Goal: Information Seeking & Learning: Compare options

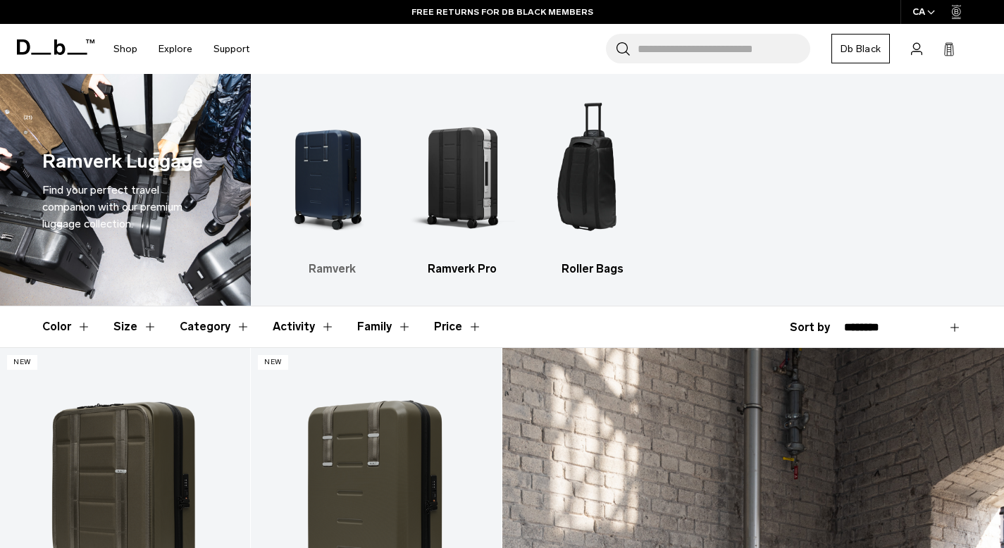
click at [334, 162] on img "1 / 3" at bounding box center [332, 174] width 106 height 158
click at [475, 180] on img "2 / 3" at bounding box center [462, 174] width 106 height 158
click at [339, 180] on img "1 / 3" at bounding box center [332, 174] width 106 height 158
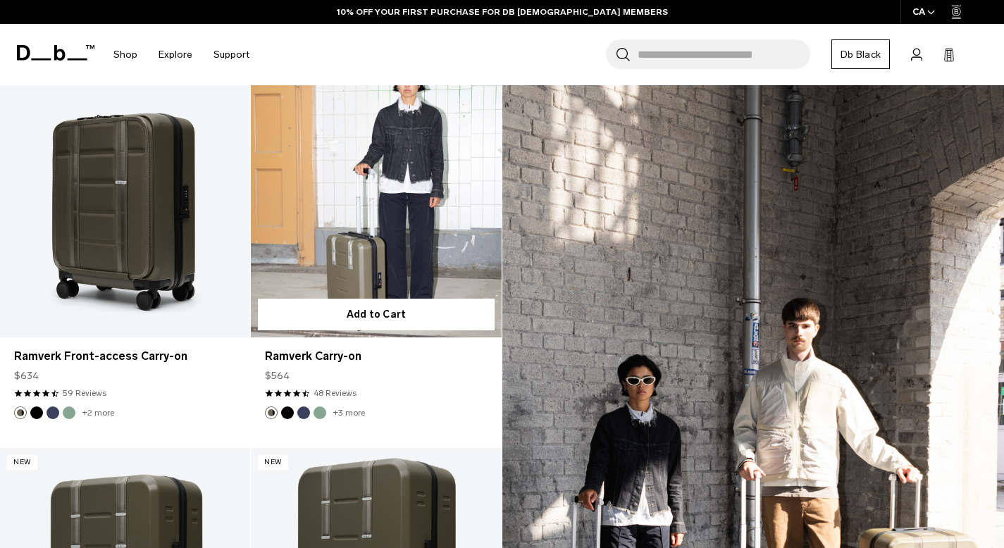
scroll to position [391, 0]
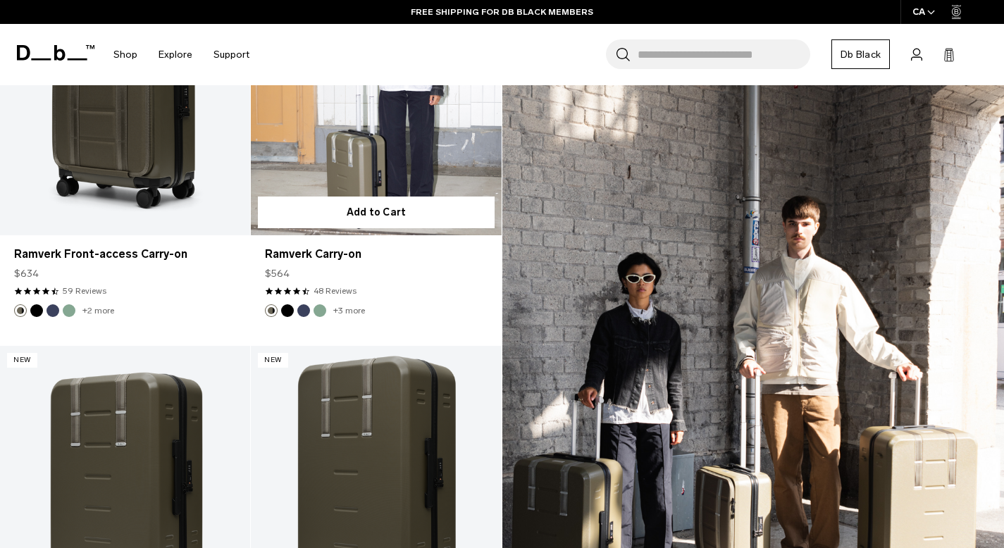
click at [416, 105] on link "Ramverk Carry-on" at bounding box center [376, 96] width 250 height 278
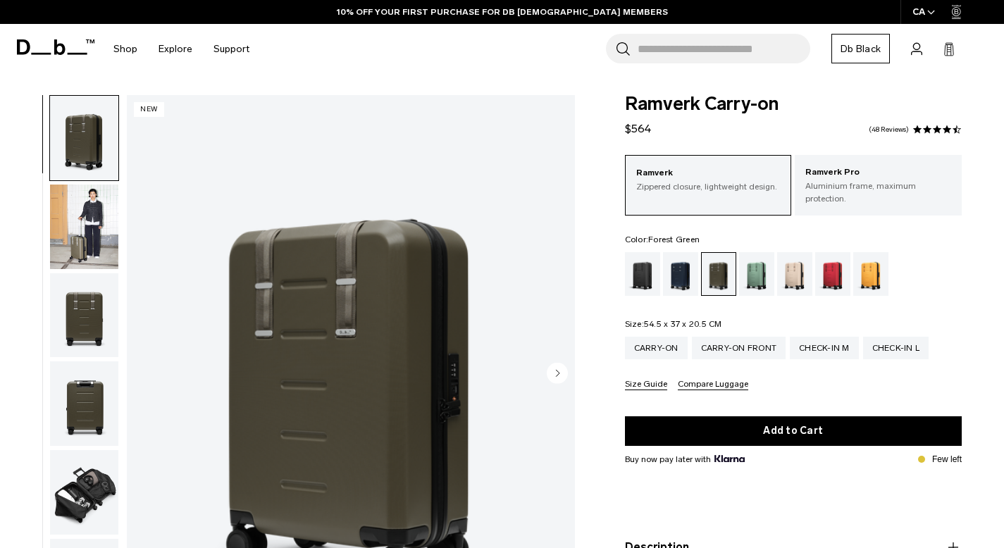
click at [80, 220] on img "button" at bounding box center [84, 227] width 68 height 85
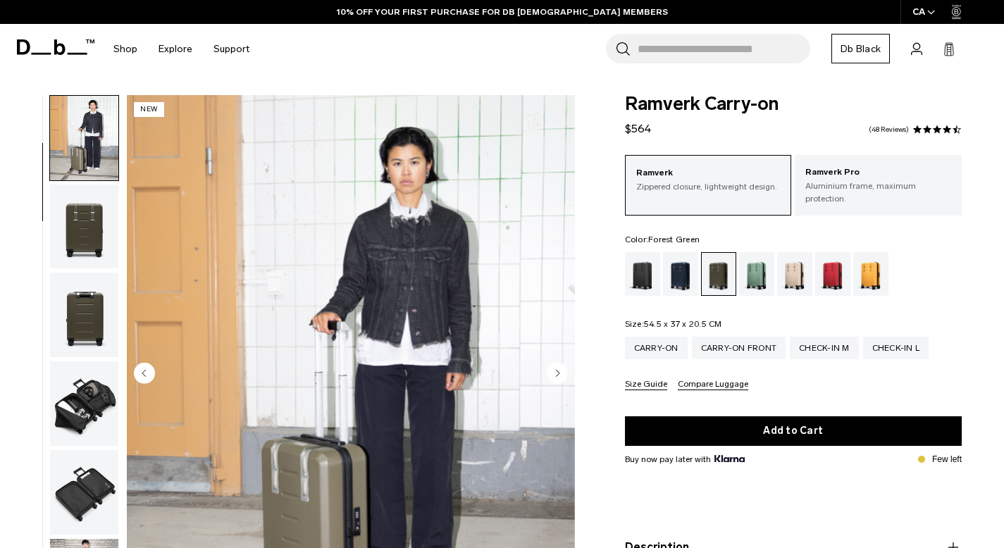
click at [85, 274] on img "button" at bounding box center [84, 315] width 68 height 85
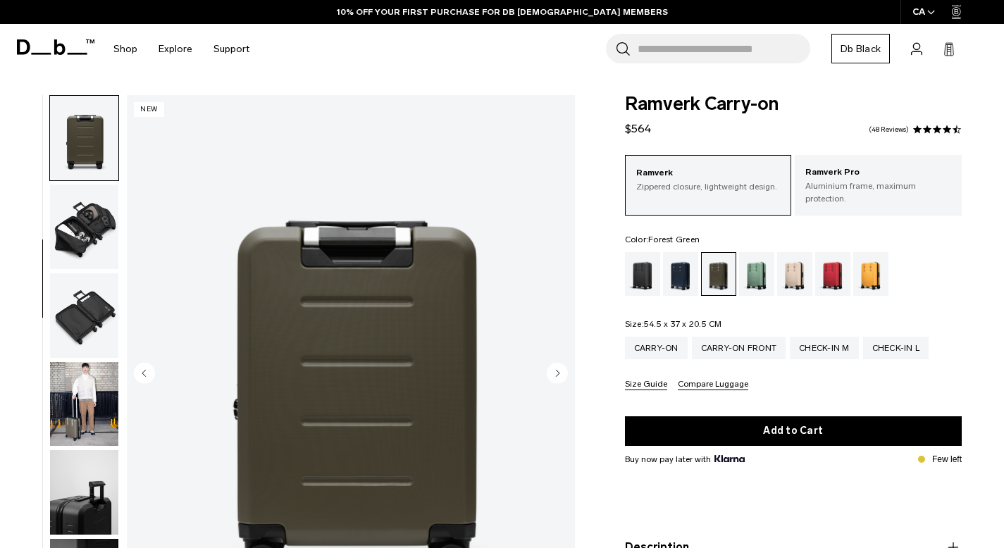
click at [89, 306] on img "button" at bounding box center [84, 315] width 68 height 85
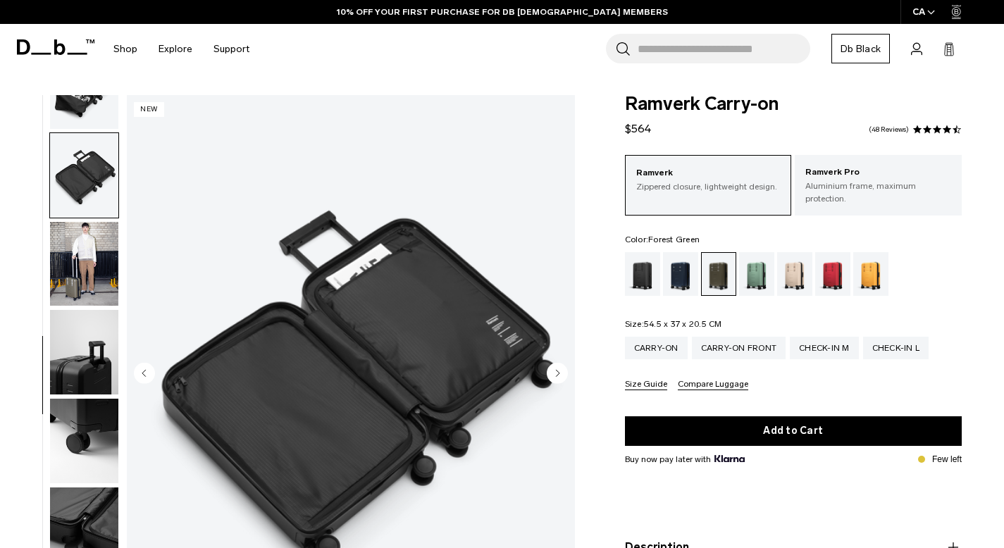
scroll to position [412, 0]
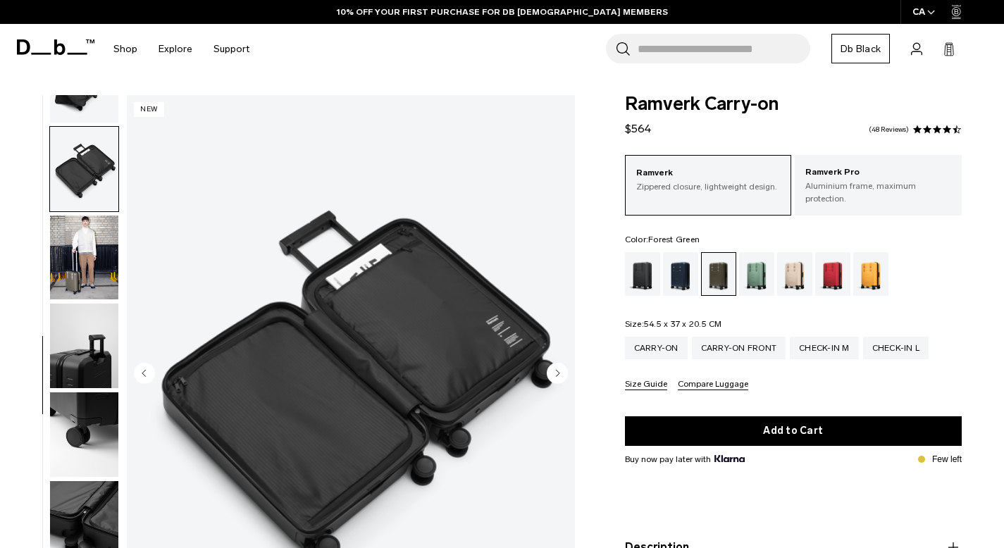
click at [81, 361] on img "button" at bounding box center [84, 346] width 68 height 85
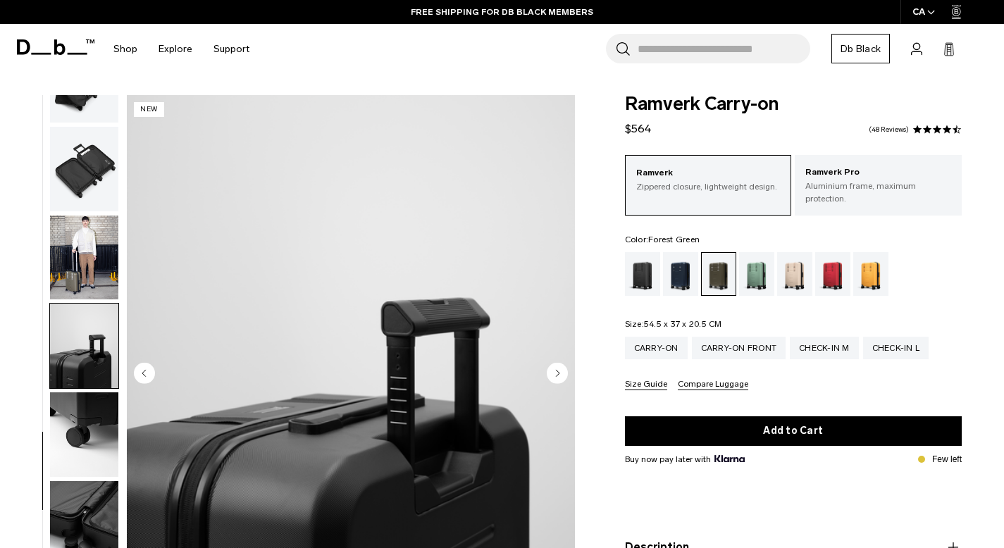
click at [77, 439] on img "button" at bounding box center [84, 434] width 68 height 85
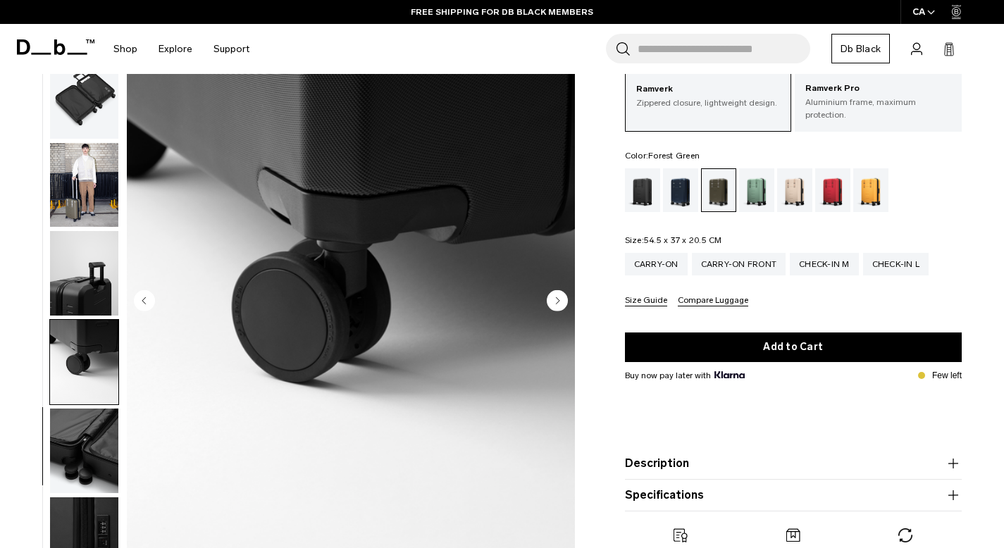
scroll to position [108, 0]
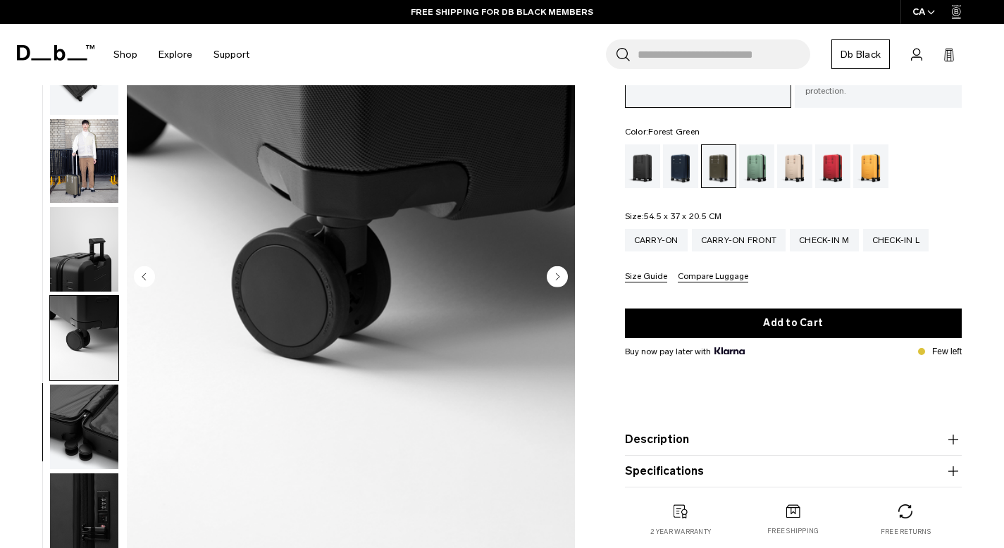
click at [77, 439] on img "button" at bounding box center [84, 427] width 68 height 85
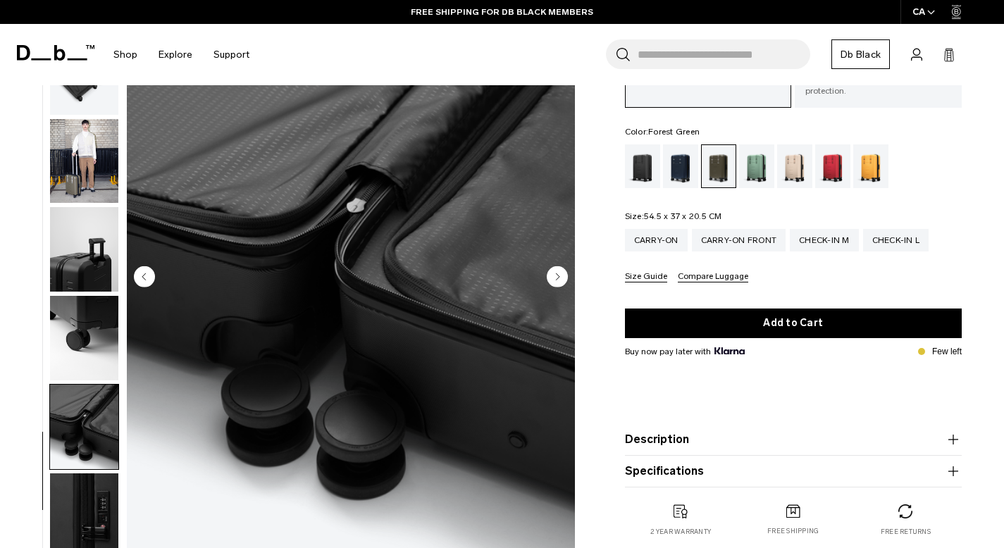
click at [86, 486] on img "button" at bounding box center [84, 515] width 68 height 85
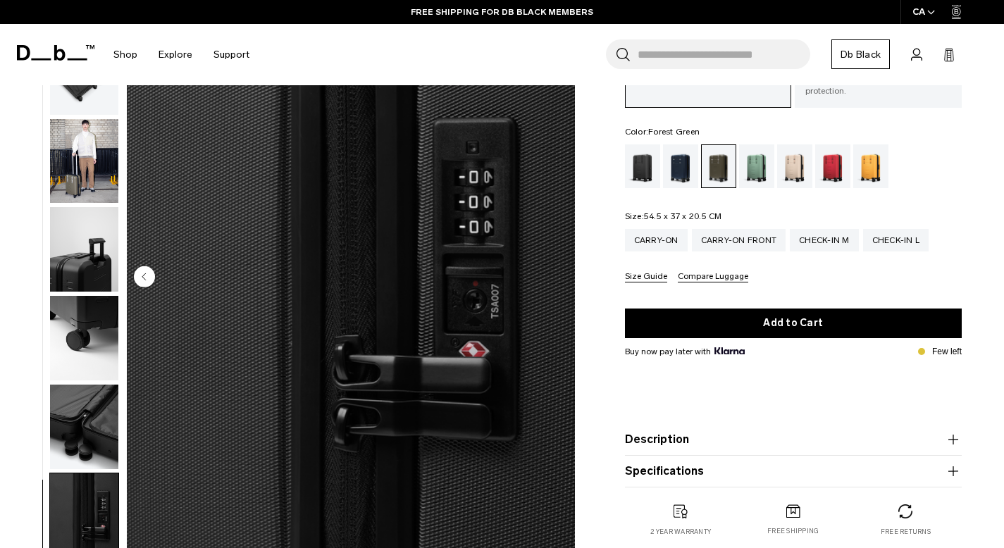
click at [101, 297] on img "button" at bounding box center [84, 338] width 68 height 85
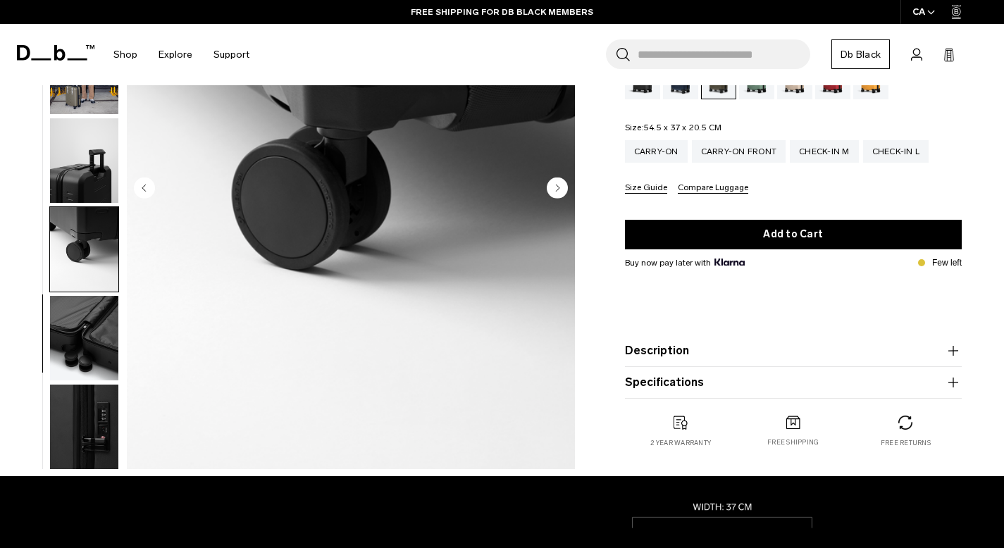
scroll to position [241, 0]
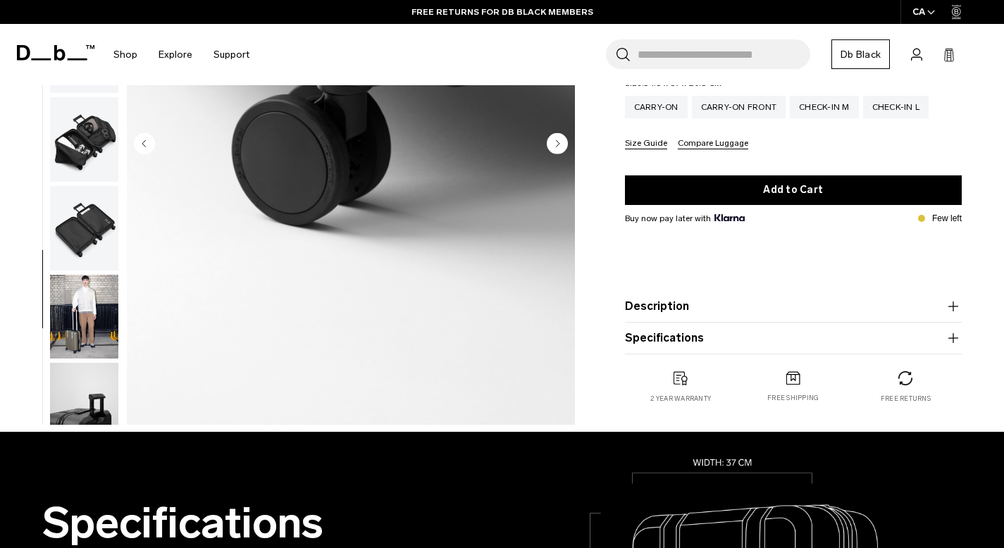
click at [82, 219] on img "button" at bounding box center [84, 228] width 68 height 85
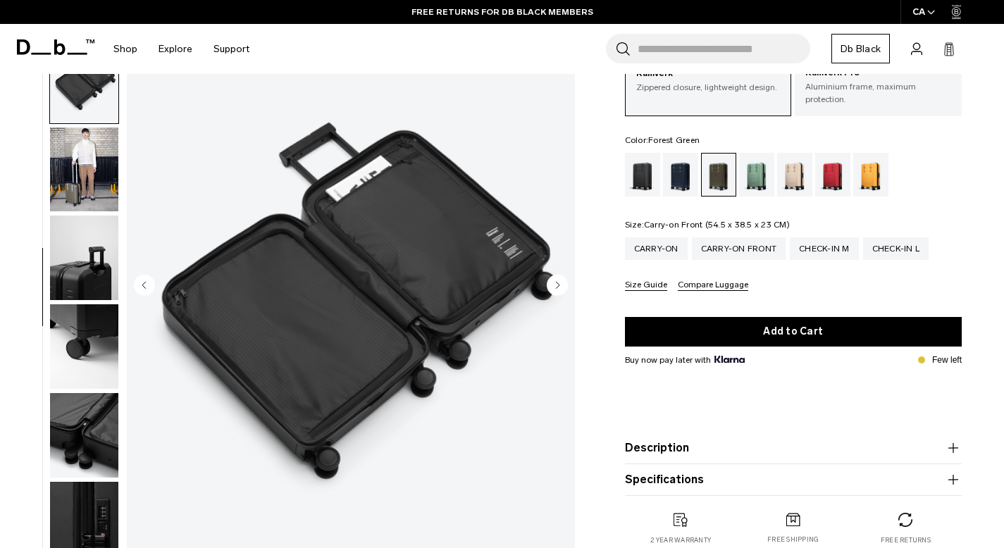
scroll to position [85, 0]
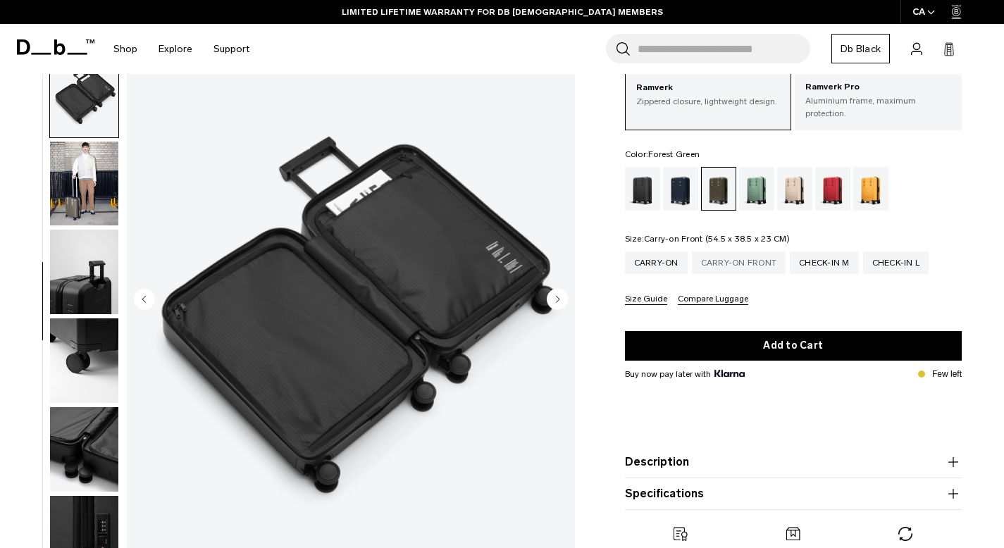
click at [733, 256] on div "Carry-on Front" at bounding box center [739, 262] width 94 height 23
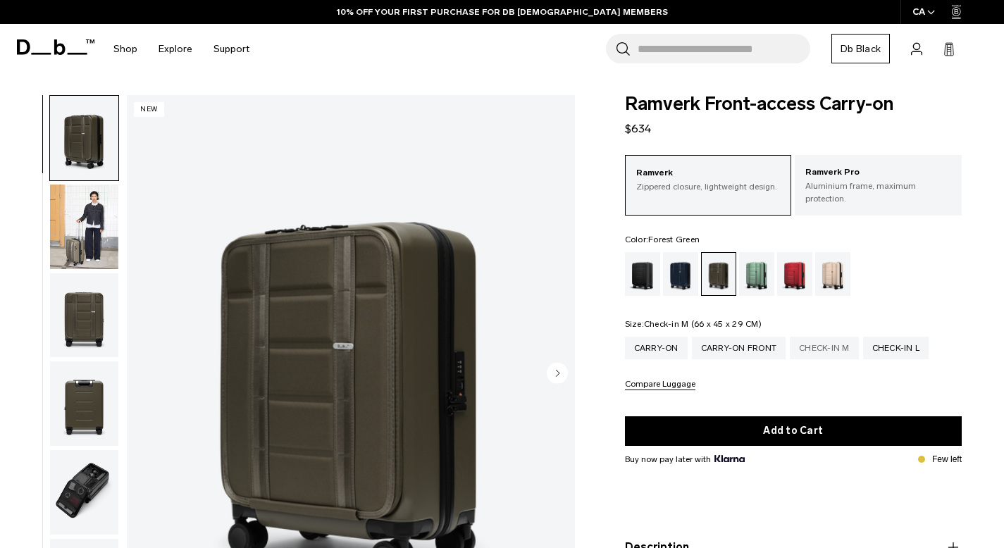
click at [823, 339] on div "Check-in M" at bounding box center [824, 348] width 69 height 23
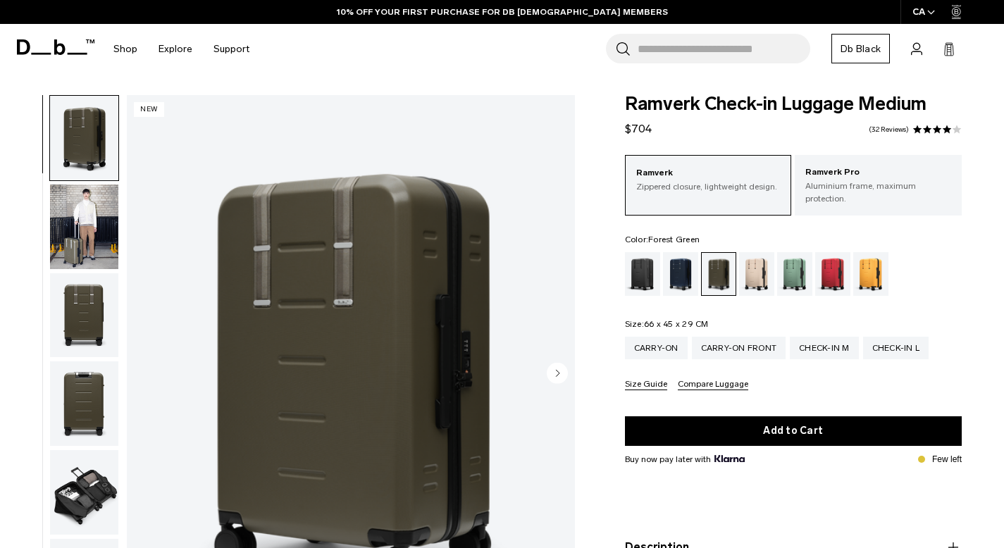
click at [92, 235] on img "button" at bounding box center [84, 227] width 68 height 85
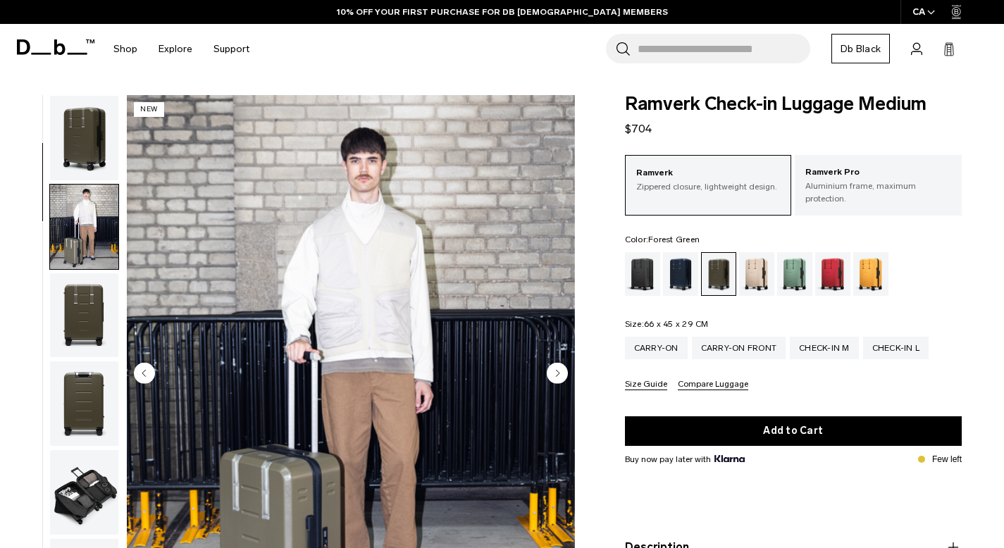
scroll to position [89, 0]
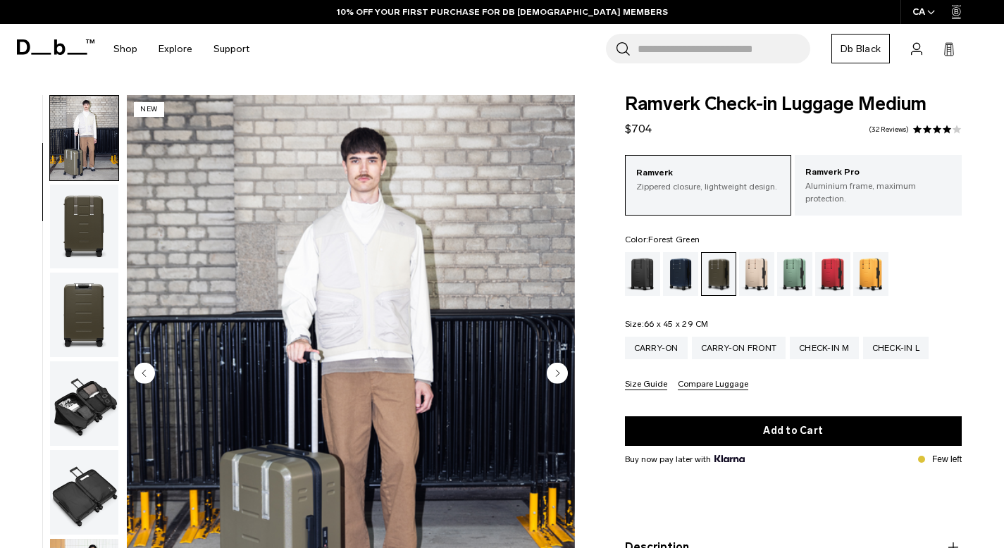
click at [75, 315] on img "button" at bounding box center [84, 315] width 68 height 85
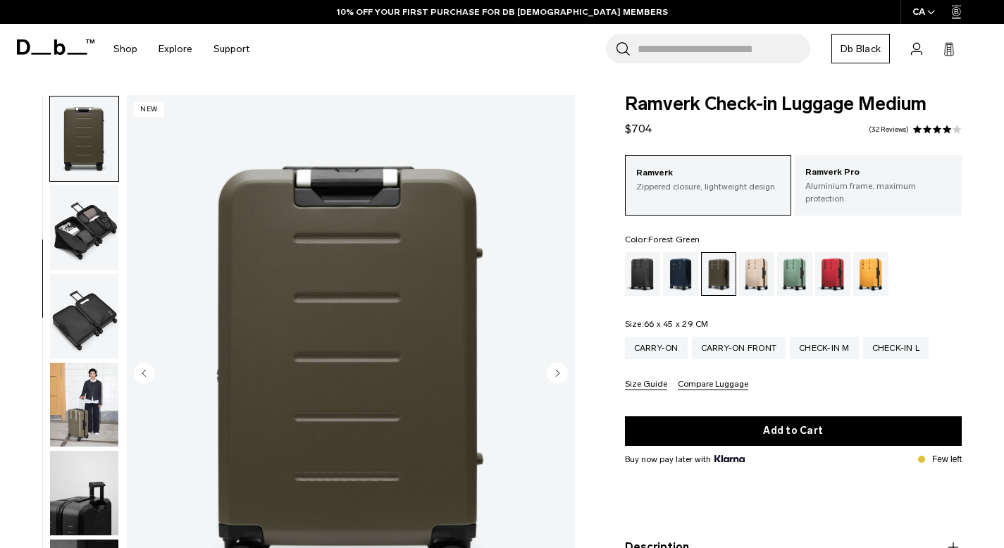
scroll to position [266, 0]
click at [899, 355] on div "Carry-on Carry-on Front Check-in M Check-in L Size Guide Compare Luggage" at bounding box center [793, 364] width 337 height 54
click at [902, 347] on div "Check-in L" at bounding box center [896, 348] width 66 height 23
